Goal: Task Accomplishment & Management: Use online tool/utility

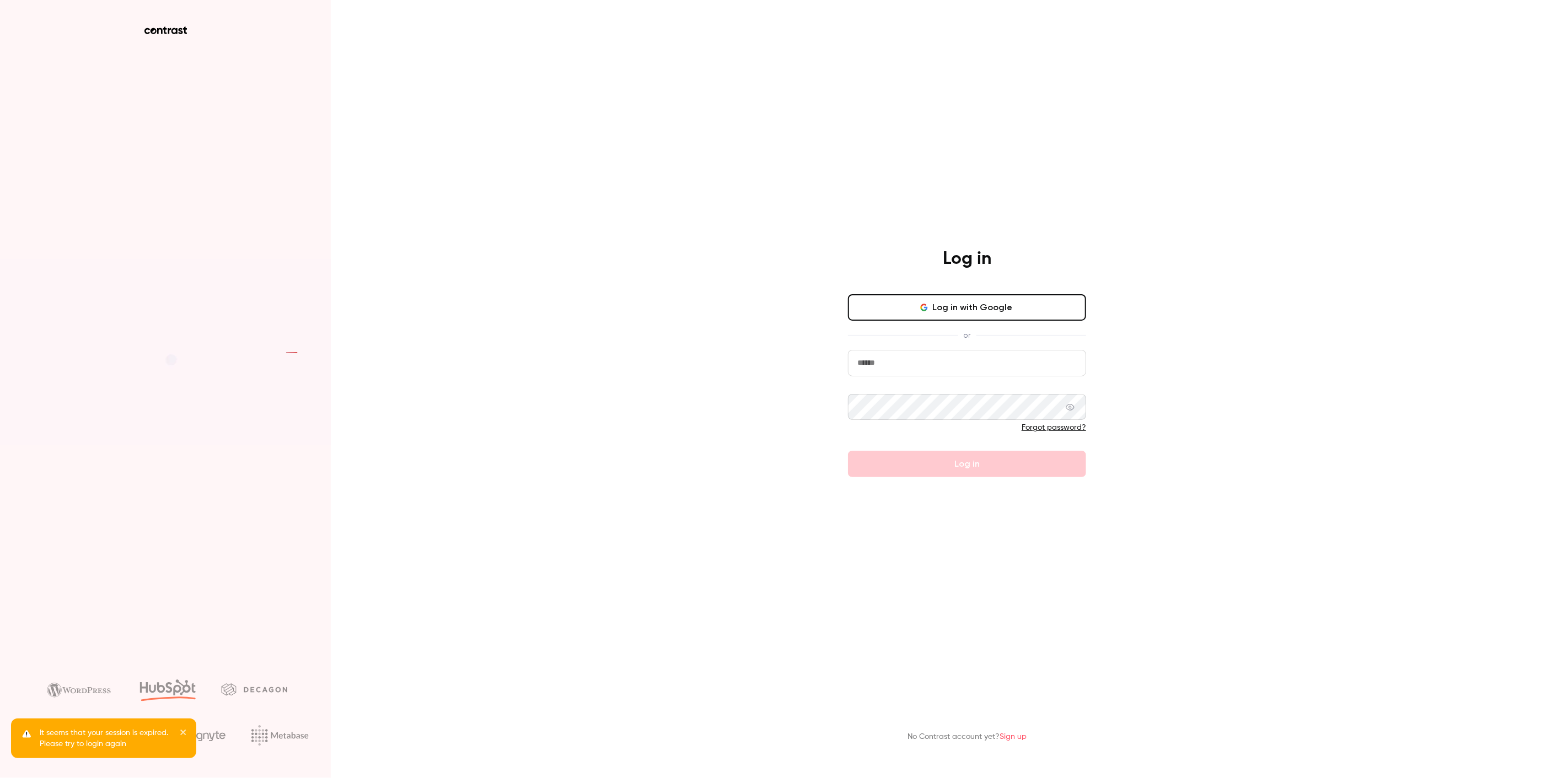
click at [1000, 303] on button "Log in with Google" at bounding box center [966, 307] width 238 height 26
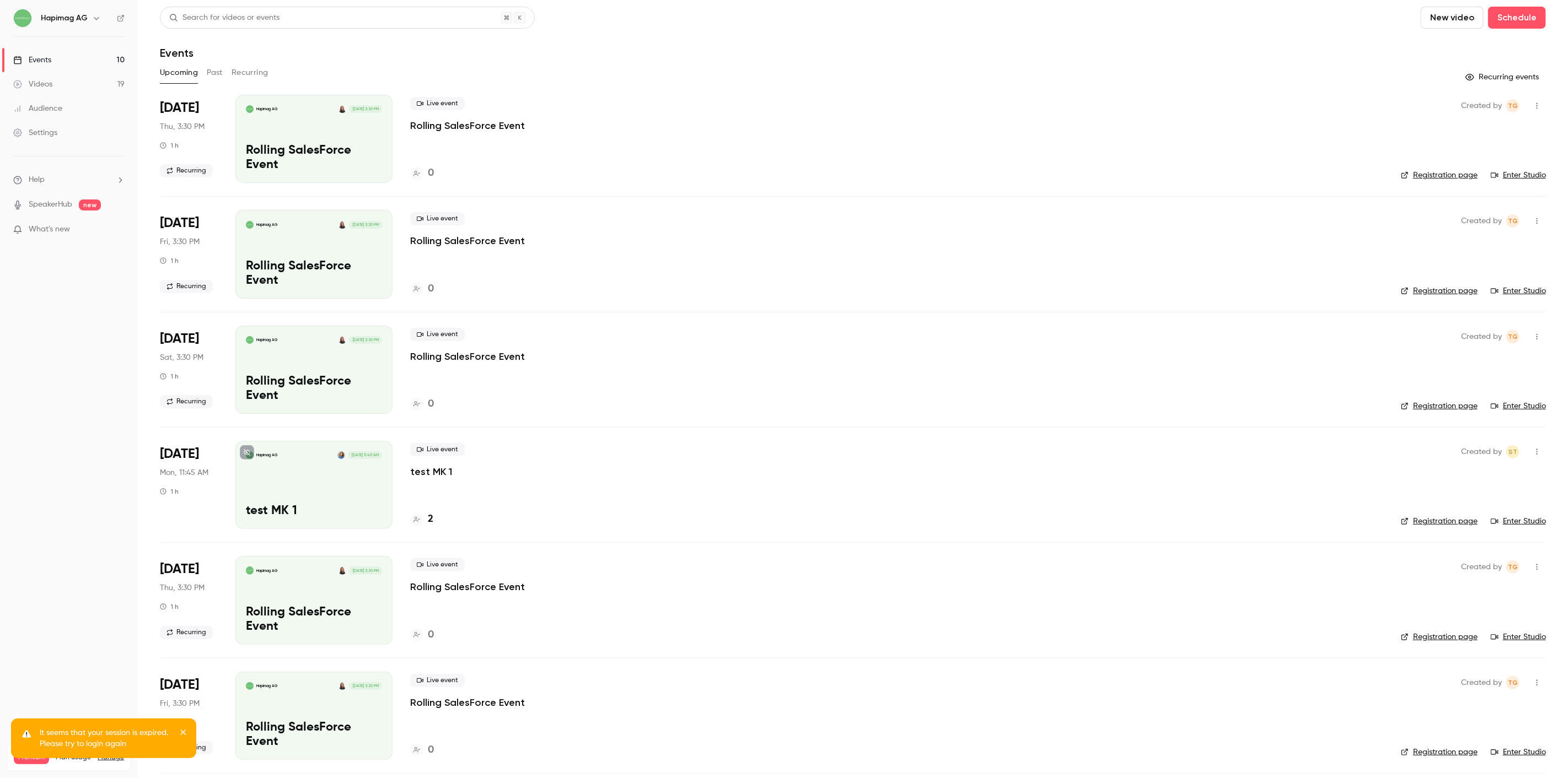
click at [65, 740] on p "It seems that your session is expired. Please try to login again" at bounding box center [106, 738] width 132 height 22
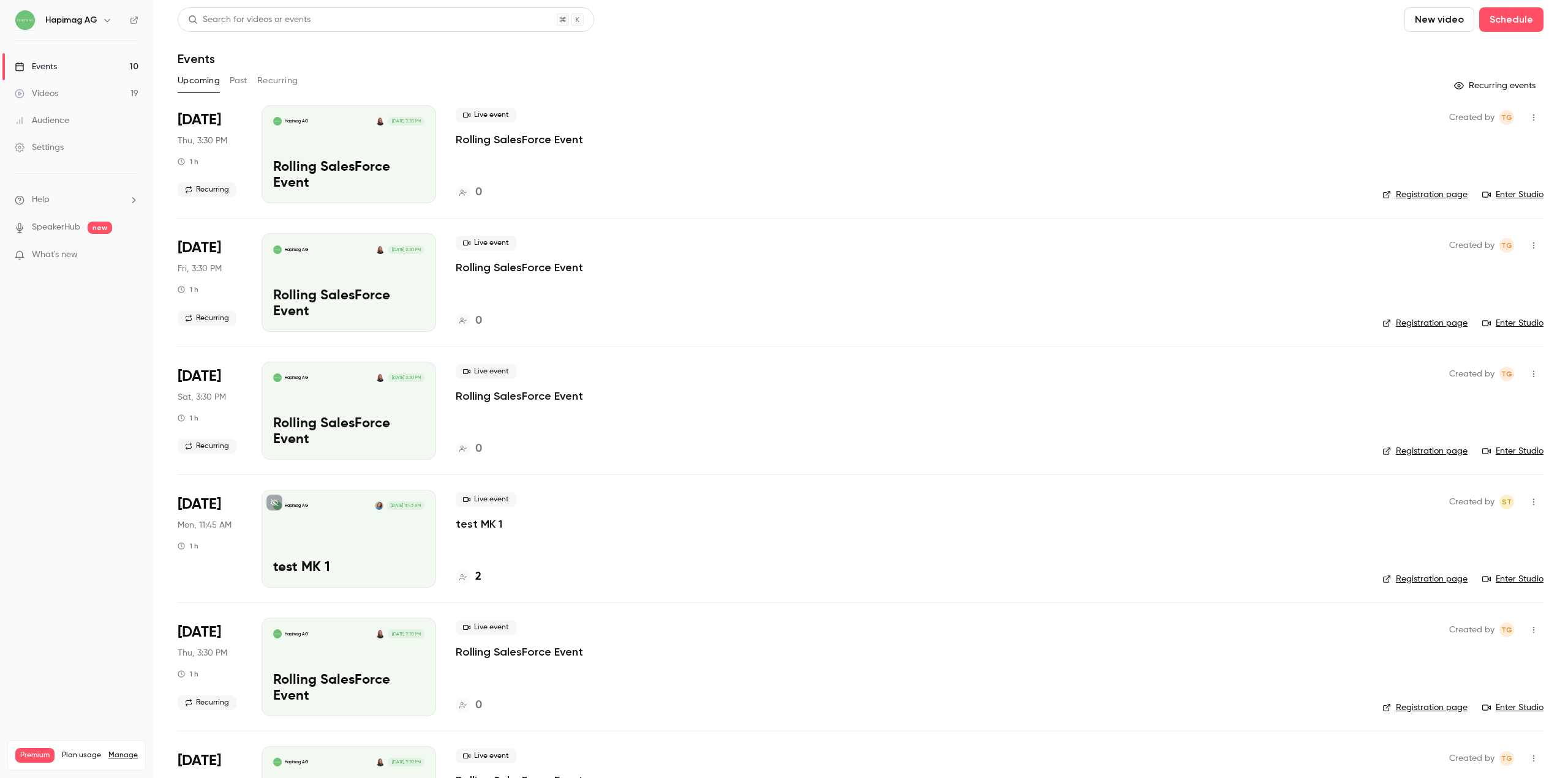
drag, startPoint x: 236, startPoint y: 81, endPoint x: 218, endPoint y: 81, distance: 18.0
click at [234, 82] on button "Past" at bounding box center [238, 81] width 18 height 19
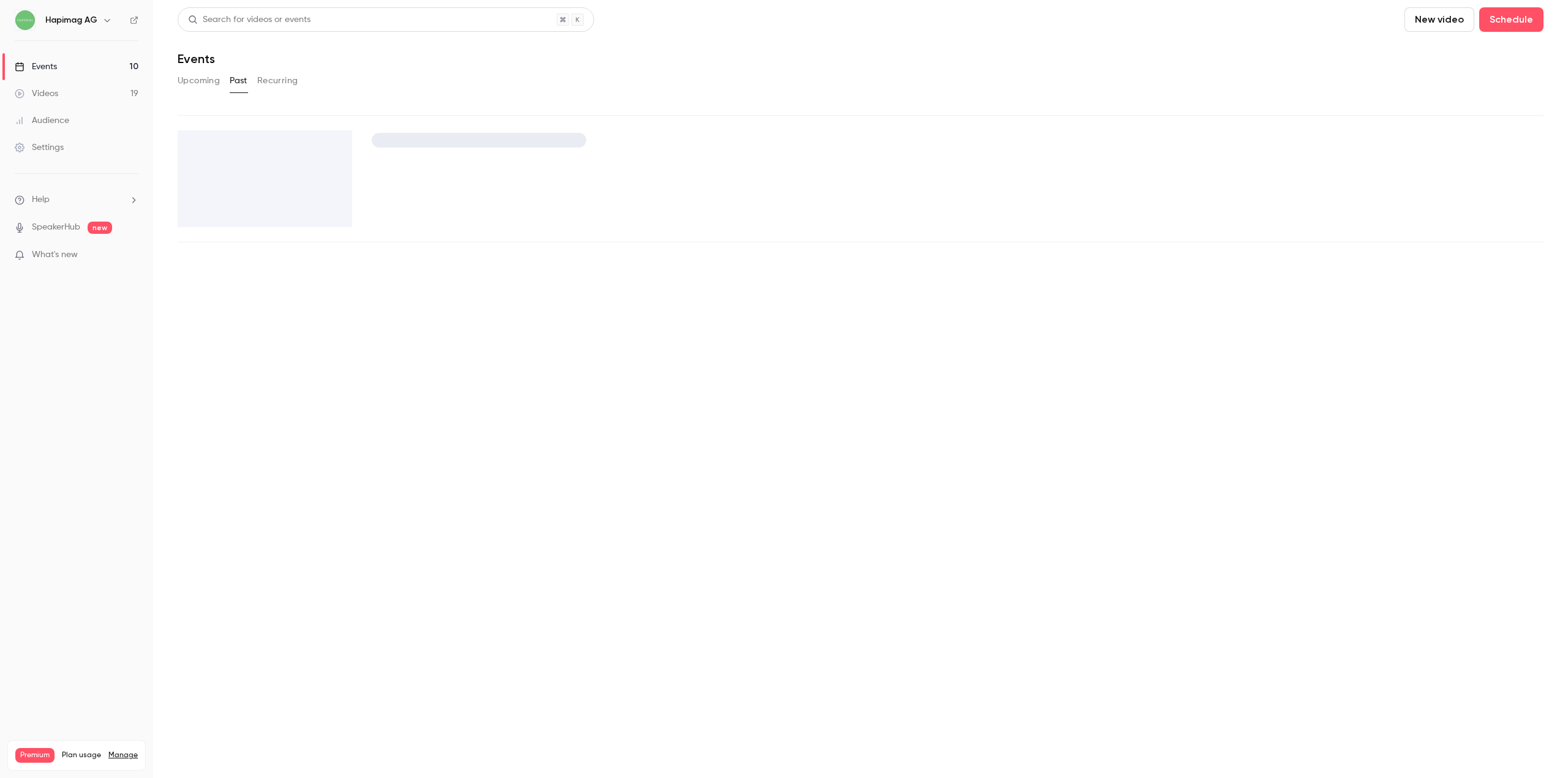
click at [180, 84] on button "Upcoming" at bounding box center [199, 81] width 42 height 19
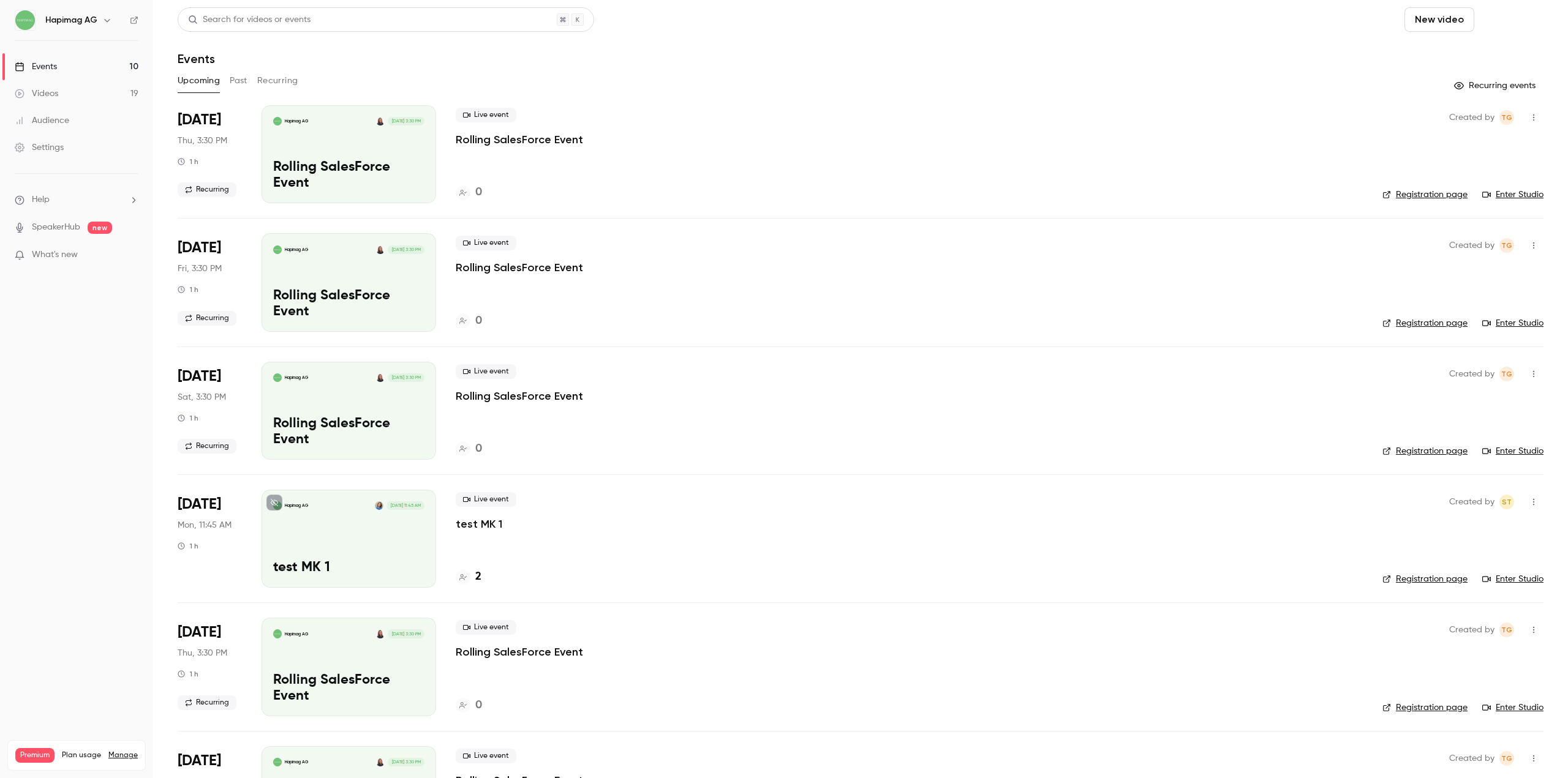
click at [1496, 25] on button "Schedule" at bounding box center [1511, 19] width 65 height 25
click at [1485, 91] on span "Recurring event" at bounding box center [1463, 85] width 65 height 13
